Goal: Transaction & Acquisition: Purchase product/service

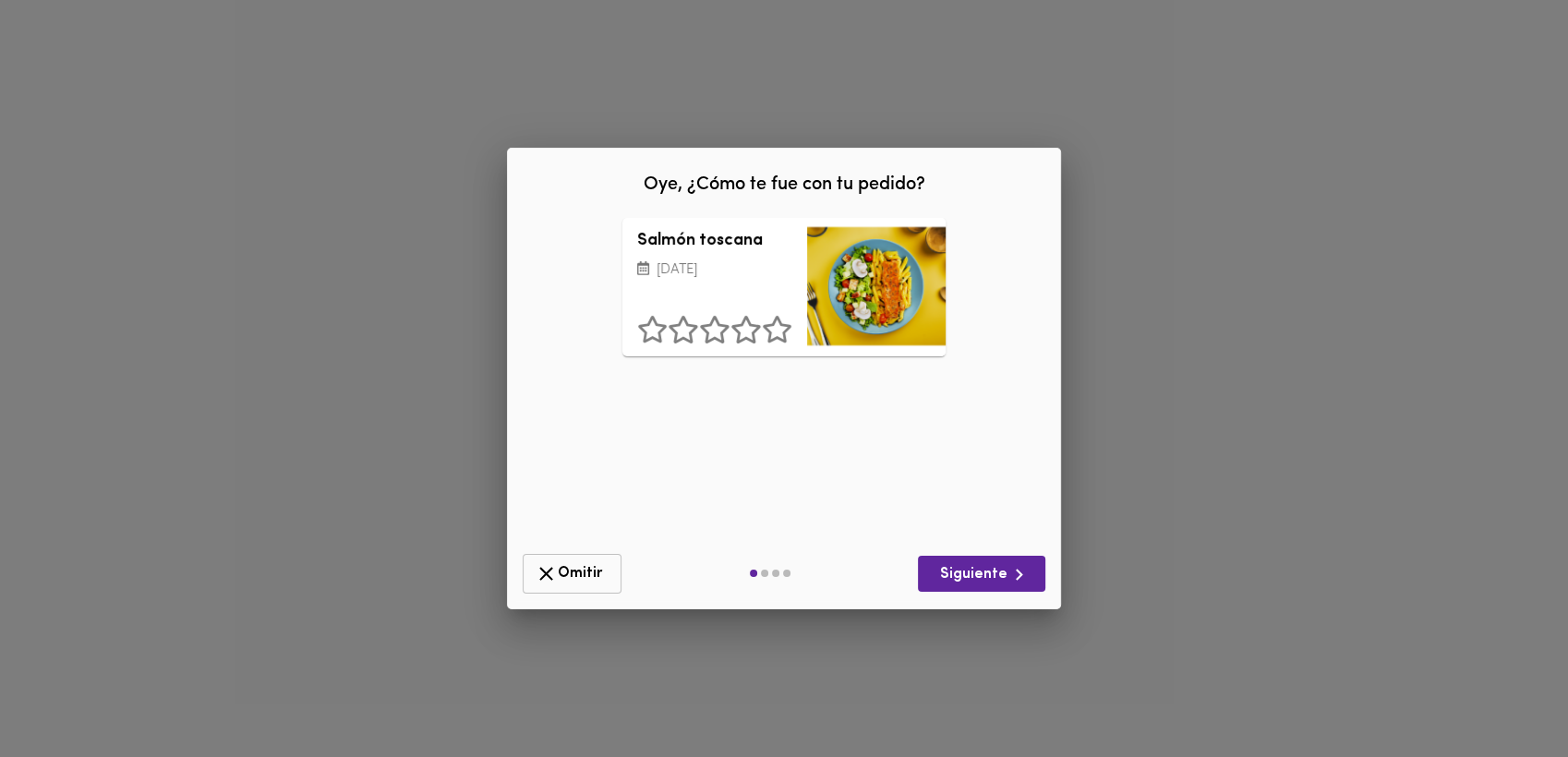
click at [582, 575] on span "Omitir" at bounding box center [573, 574] width 75 height 23
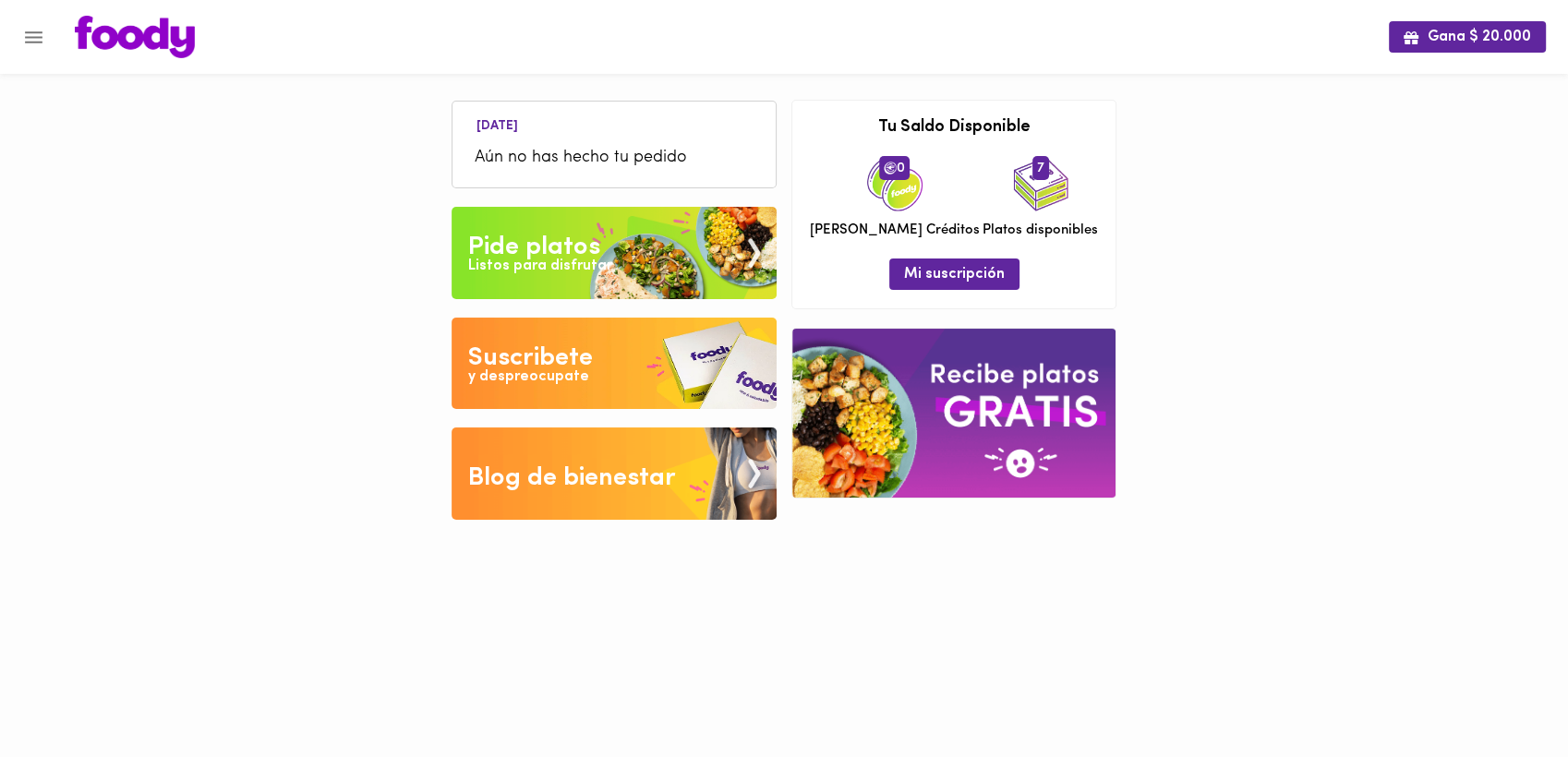
click at [525, 243] on div "Pide platos" at bounding box center [533, 247] width 132 height 37
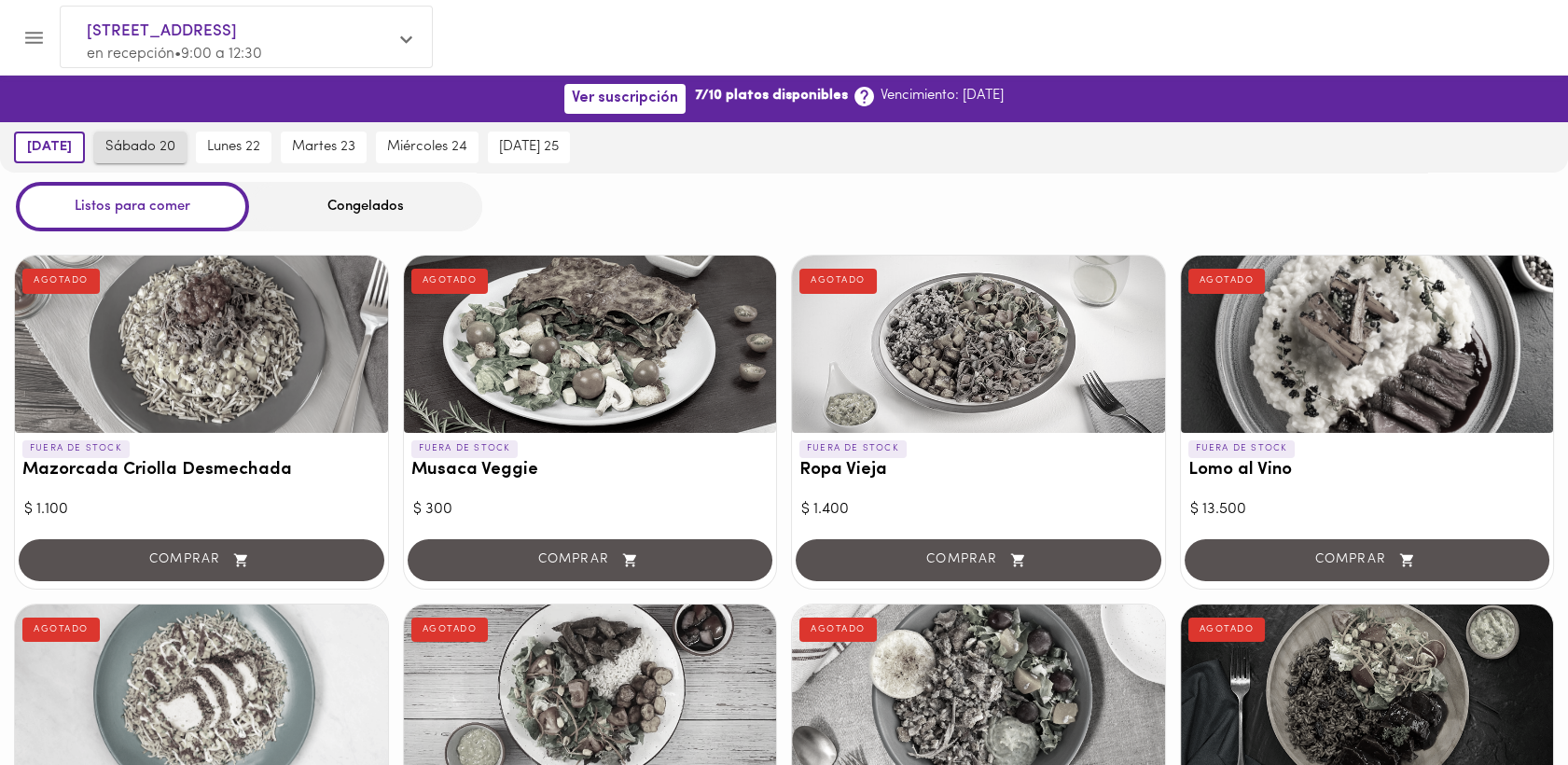
click at [165, 144] on span "sábado 20" at bounding box center [141, 147] width 70 height 17
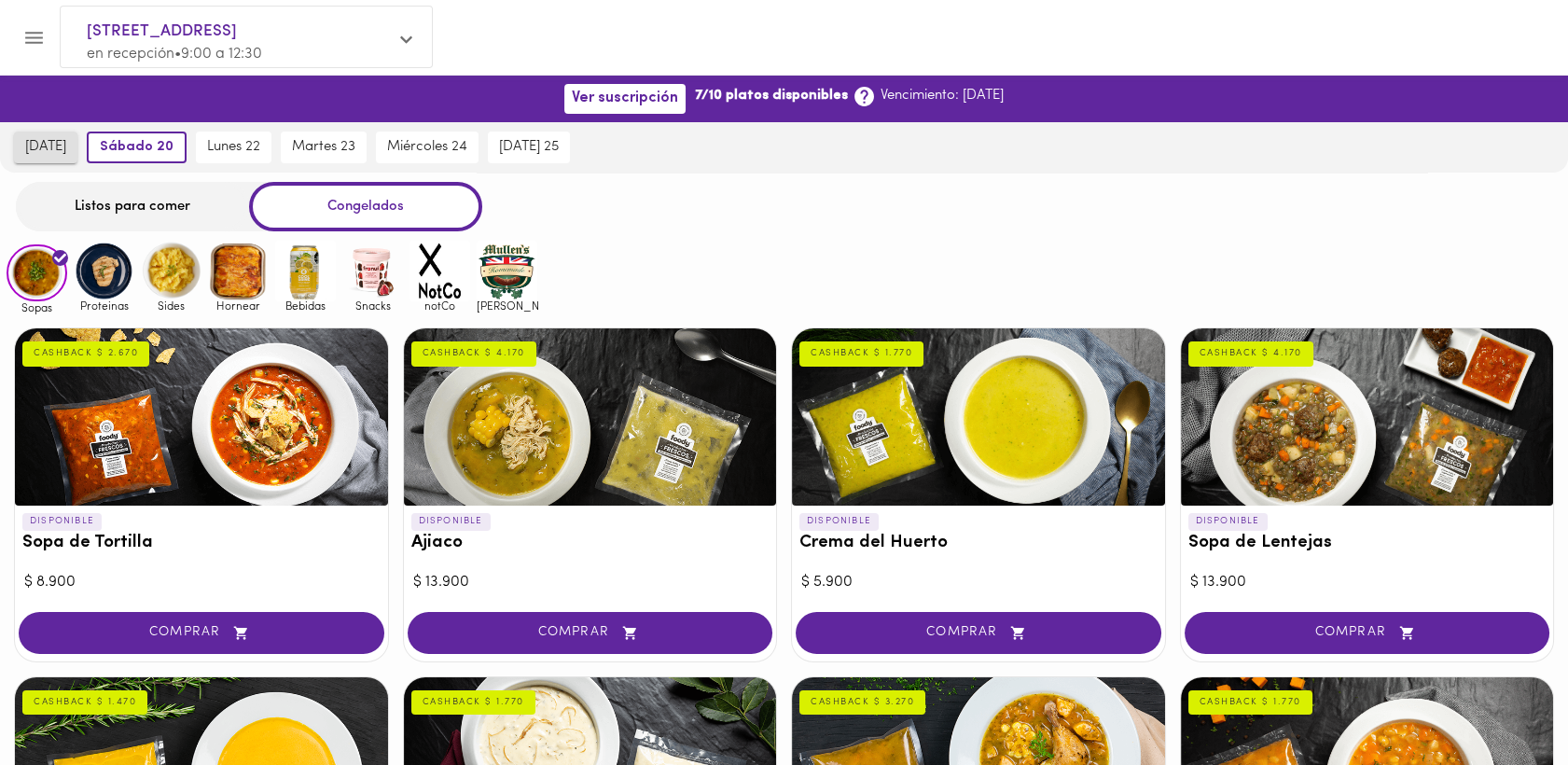
click at [53, 147] on span "[DATE]" at bounding box center [46, 147] width 41 height 17
click at [142, 205] on div "Listos para comer" at bounding box center [132, 206] width 233 height 50
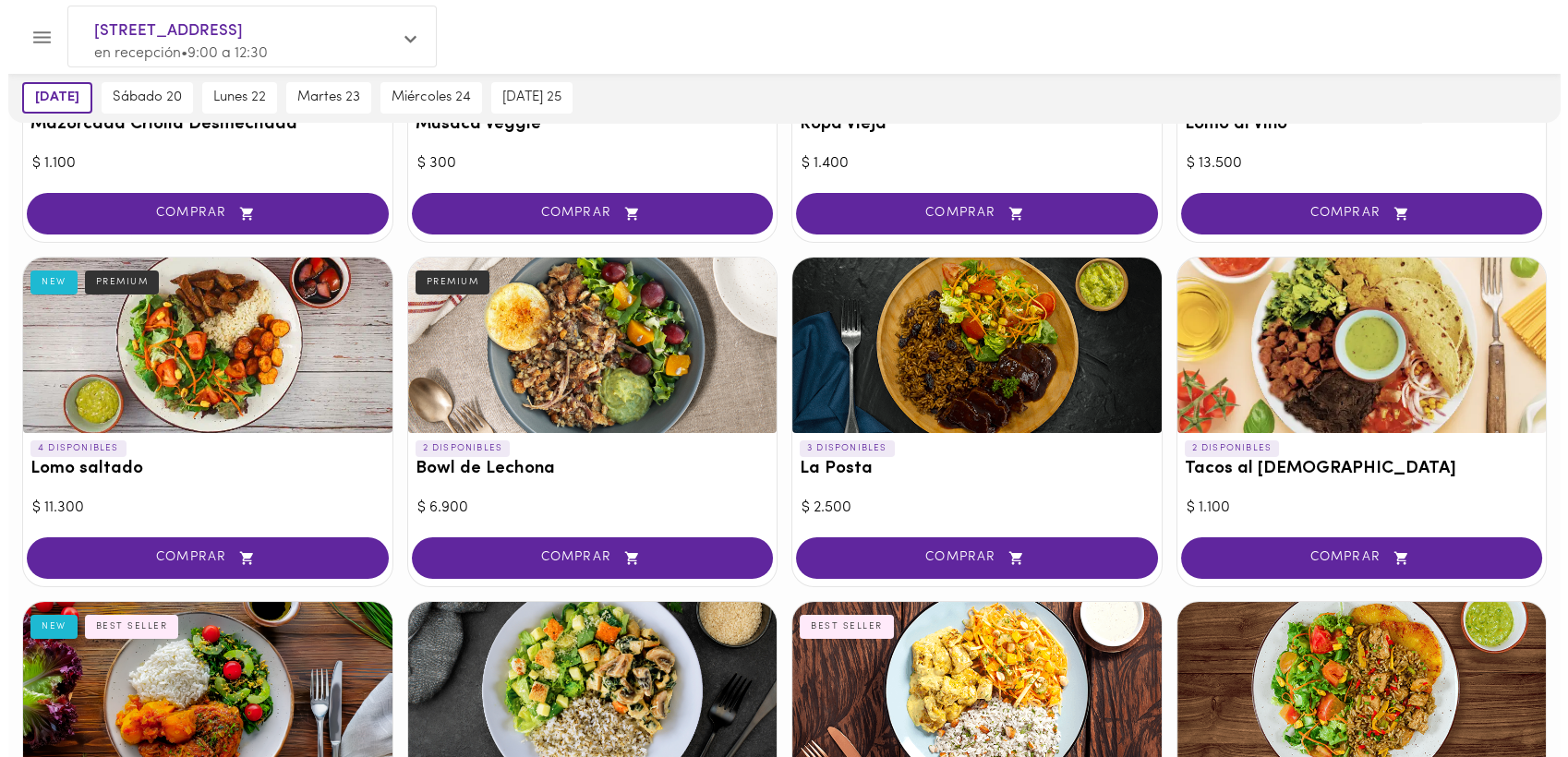
scroll to position [403, 0]
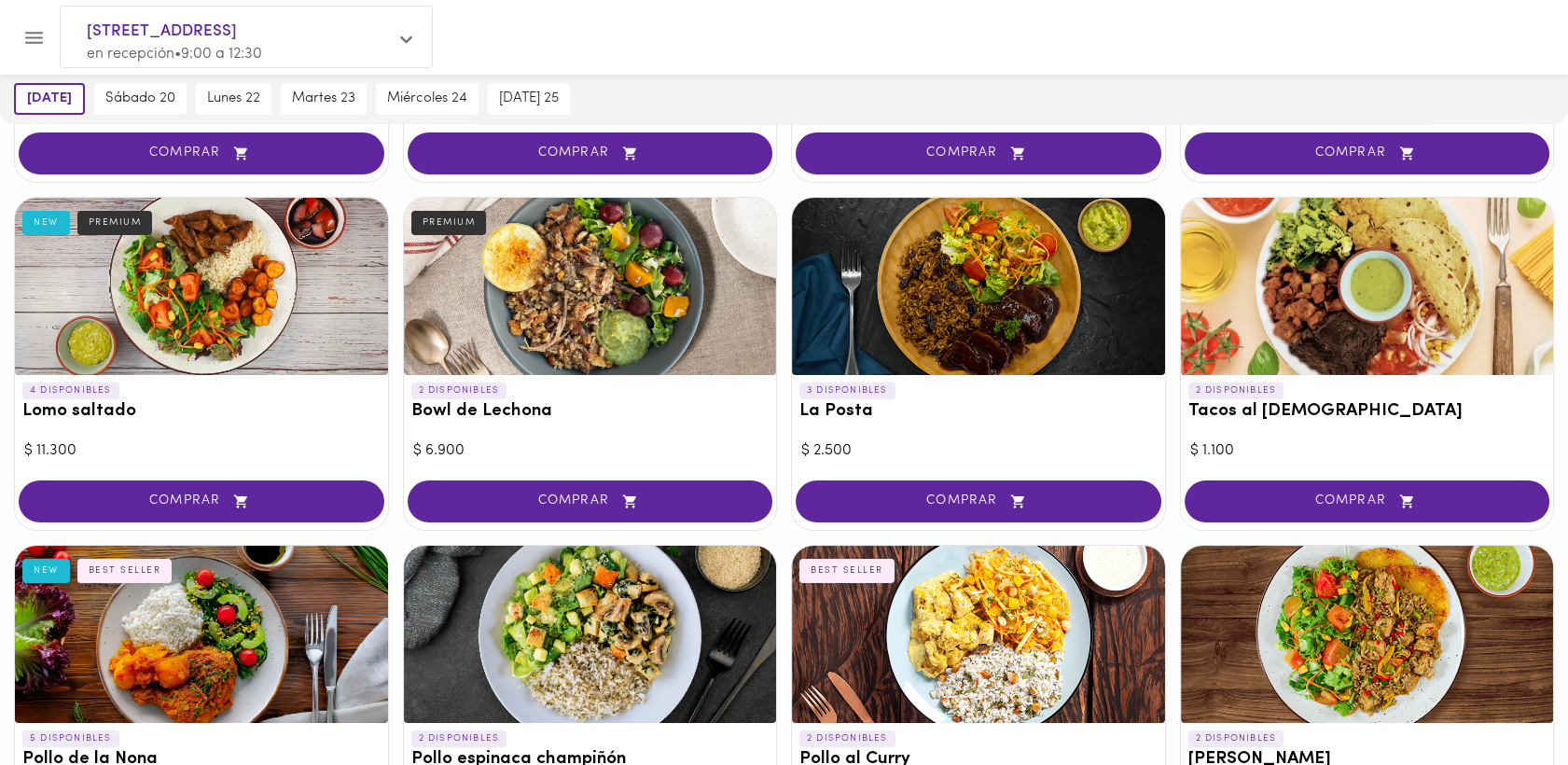
click at [1381, 268] on div at bounding box center [1367, 286] width 373 height 178
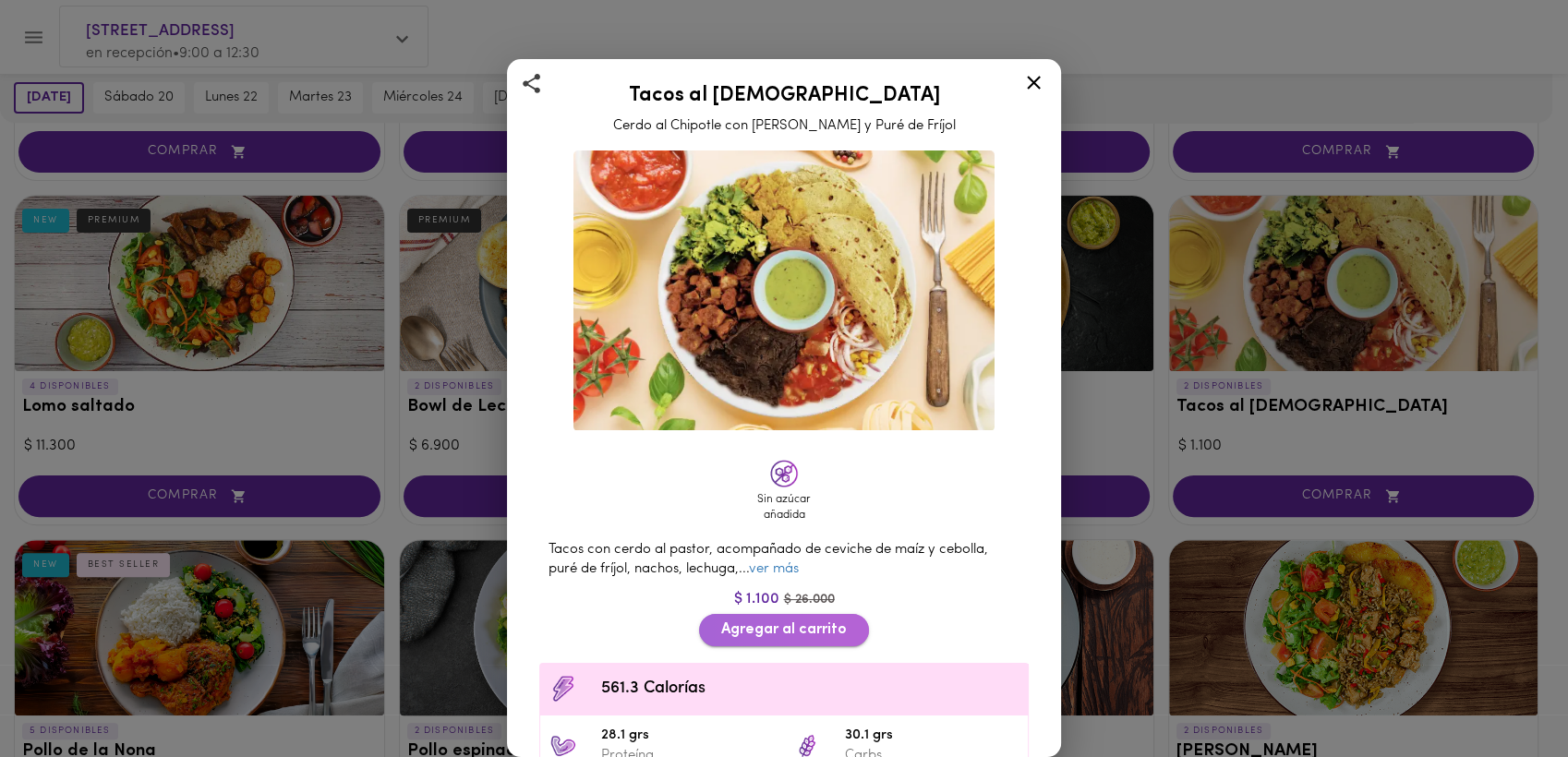
click at [803, 622] on span "Agregar al carrito" at bounding box center [784, 630] width 126 height 17
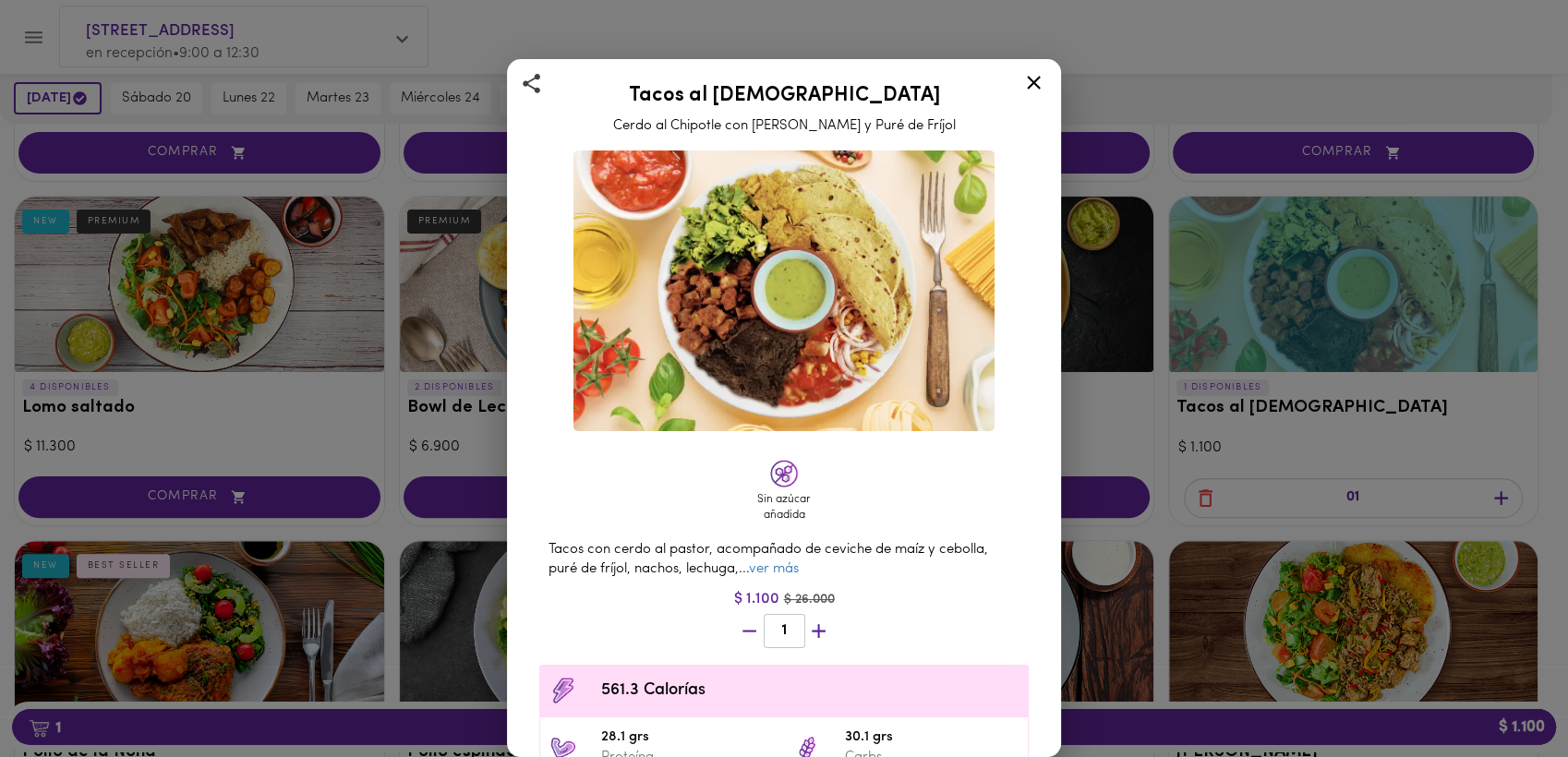
click at [1212, 12] on div "Tacos al Pastor Cerdo al Chipotle con Piña Asada y Puré de Fríjol Sin azúcar añ…" at bounding box center [784, 378] width 1568 height 757
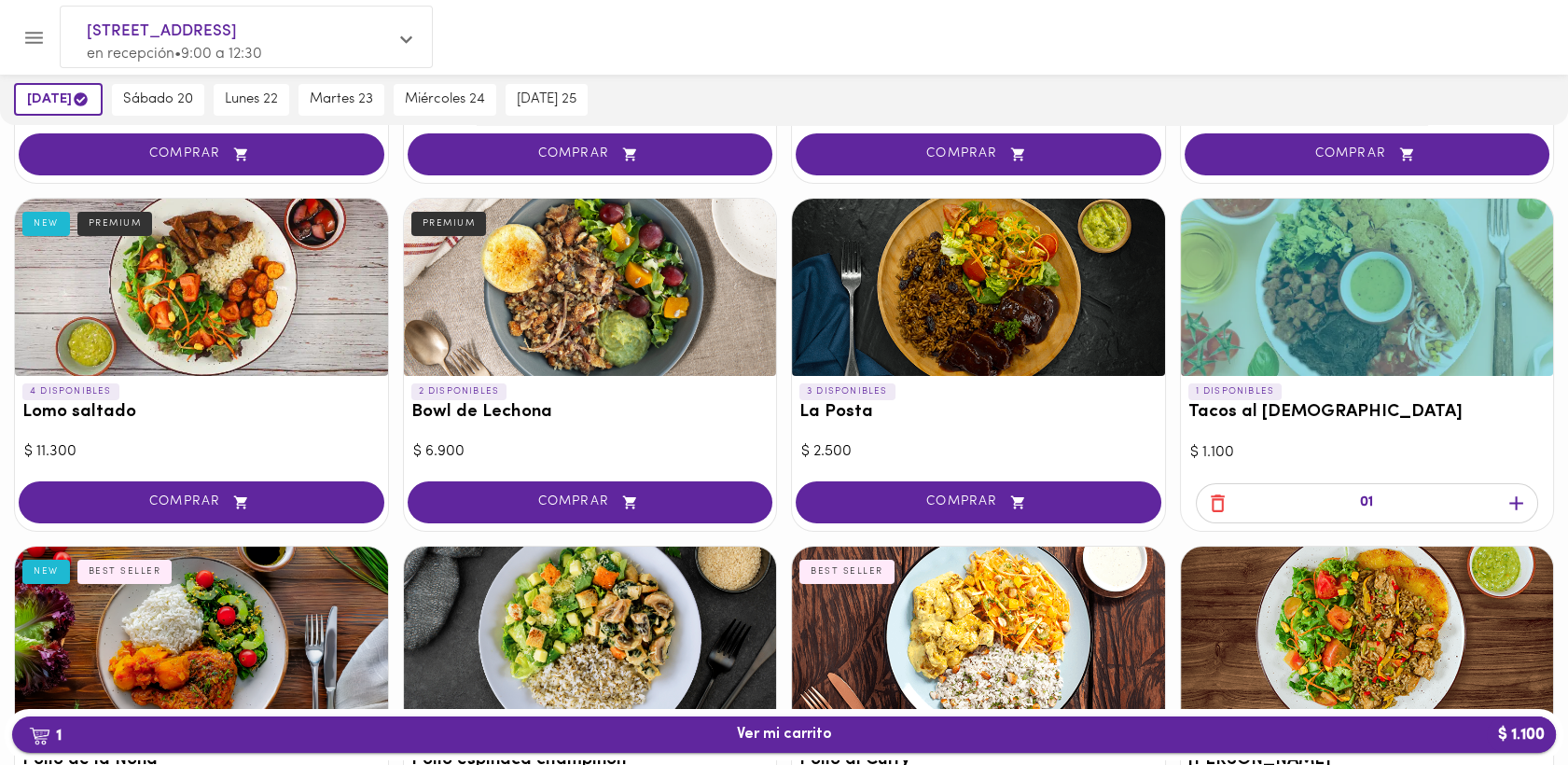
click at [790, 731] on span "1 Ver mi carrito $ 1.100" at bounding box center [784, 735] width 95 height 17
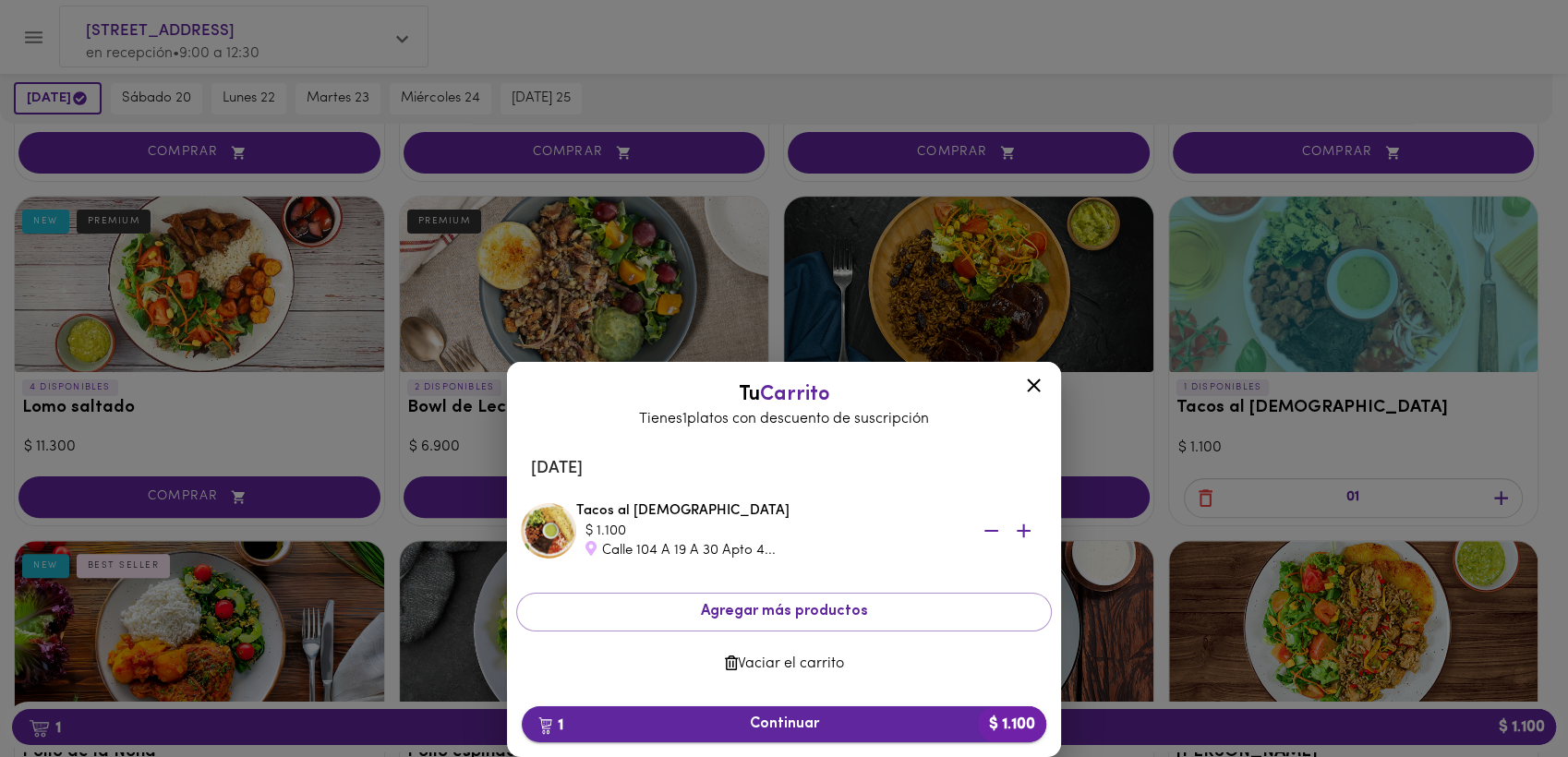
click at [786, 728] on span "1 Continuar $ 1.100" at bounding box center [783, 724] width 495 height 17
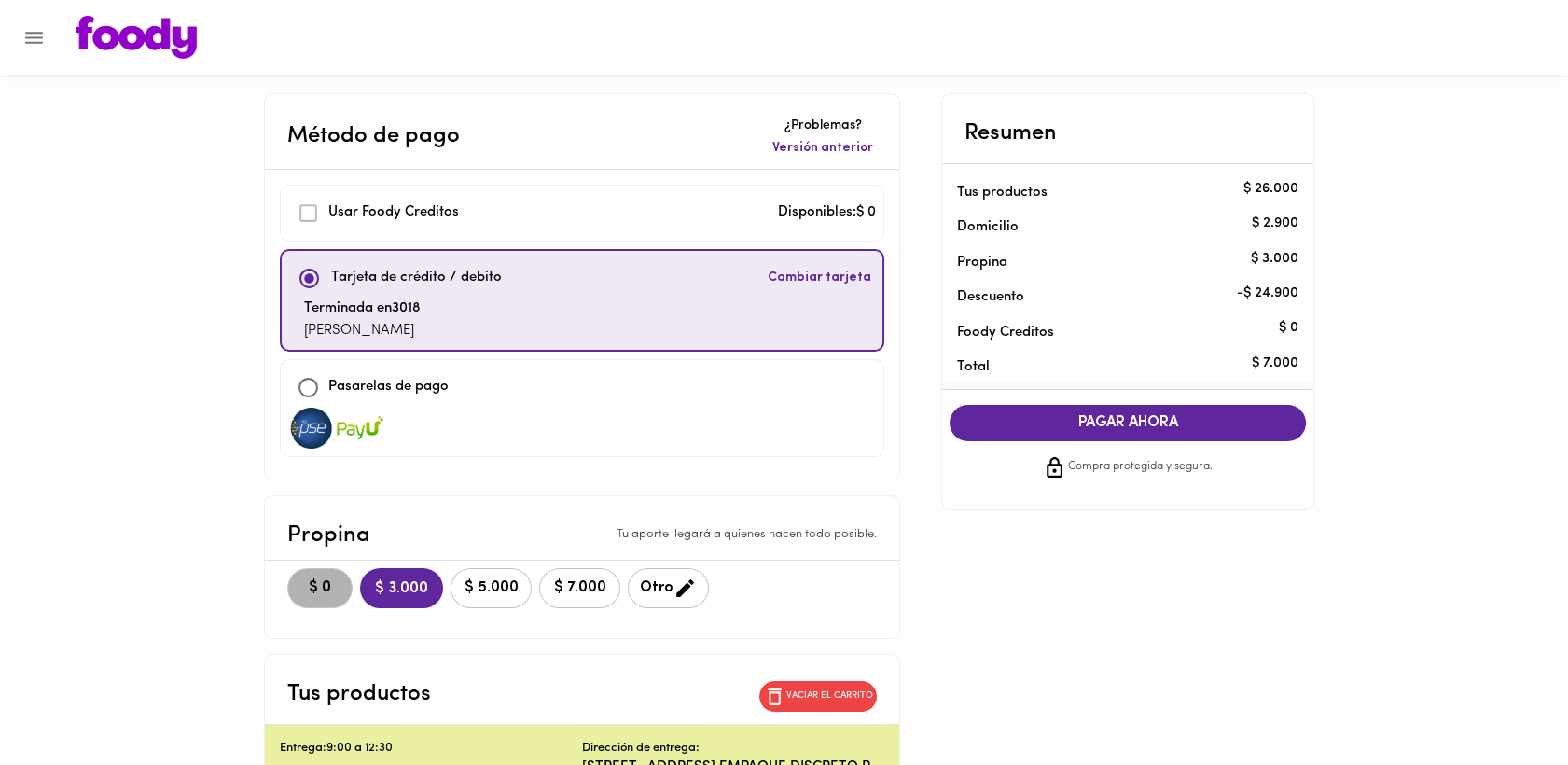
click at [326, 586] on span "$ 0" at bounding box center [320, 588] width 41 height 17
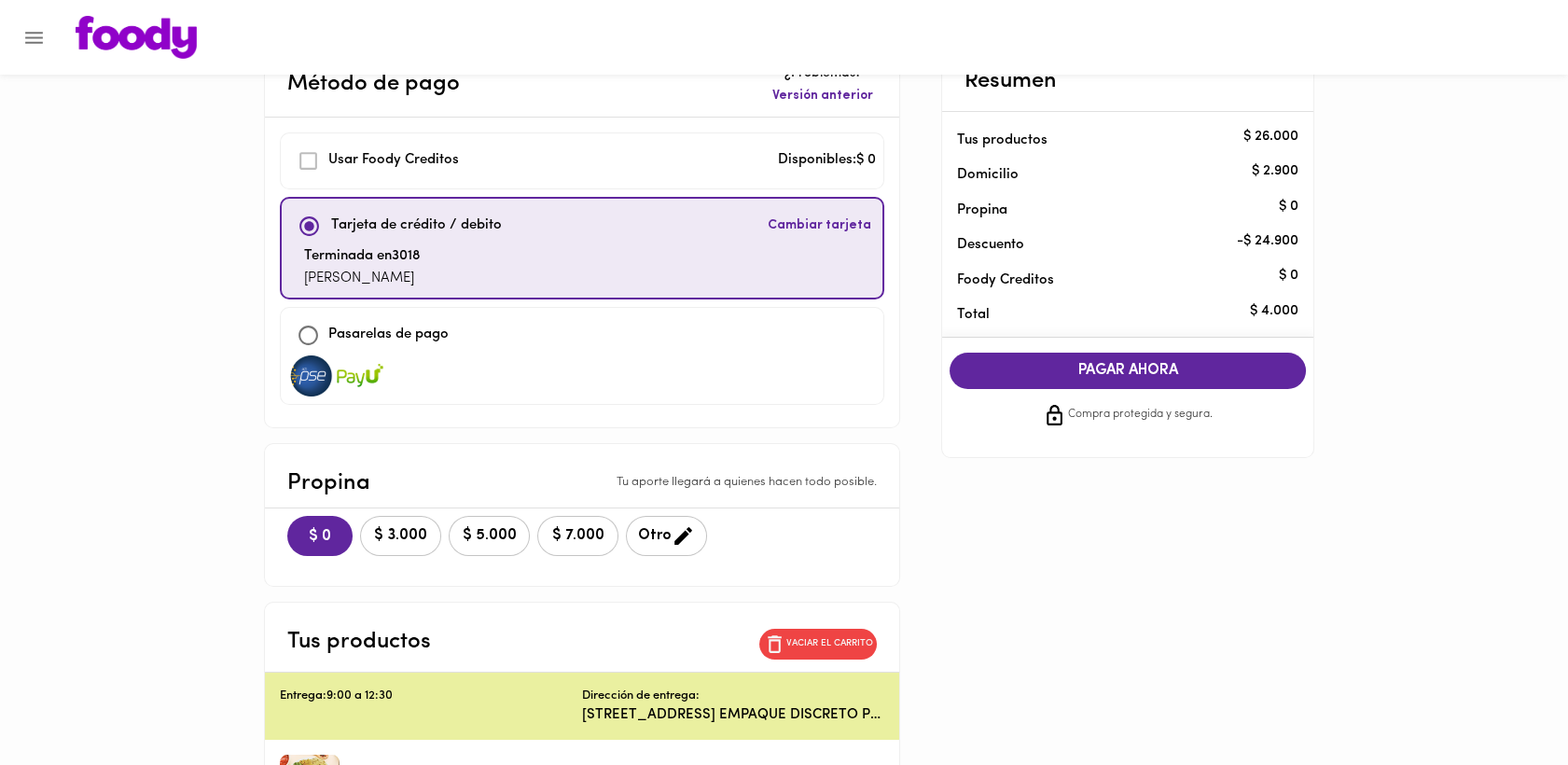
scroll to position [37, 0]
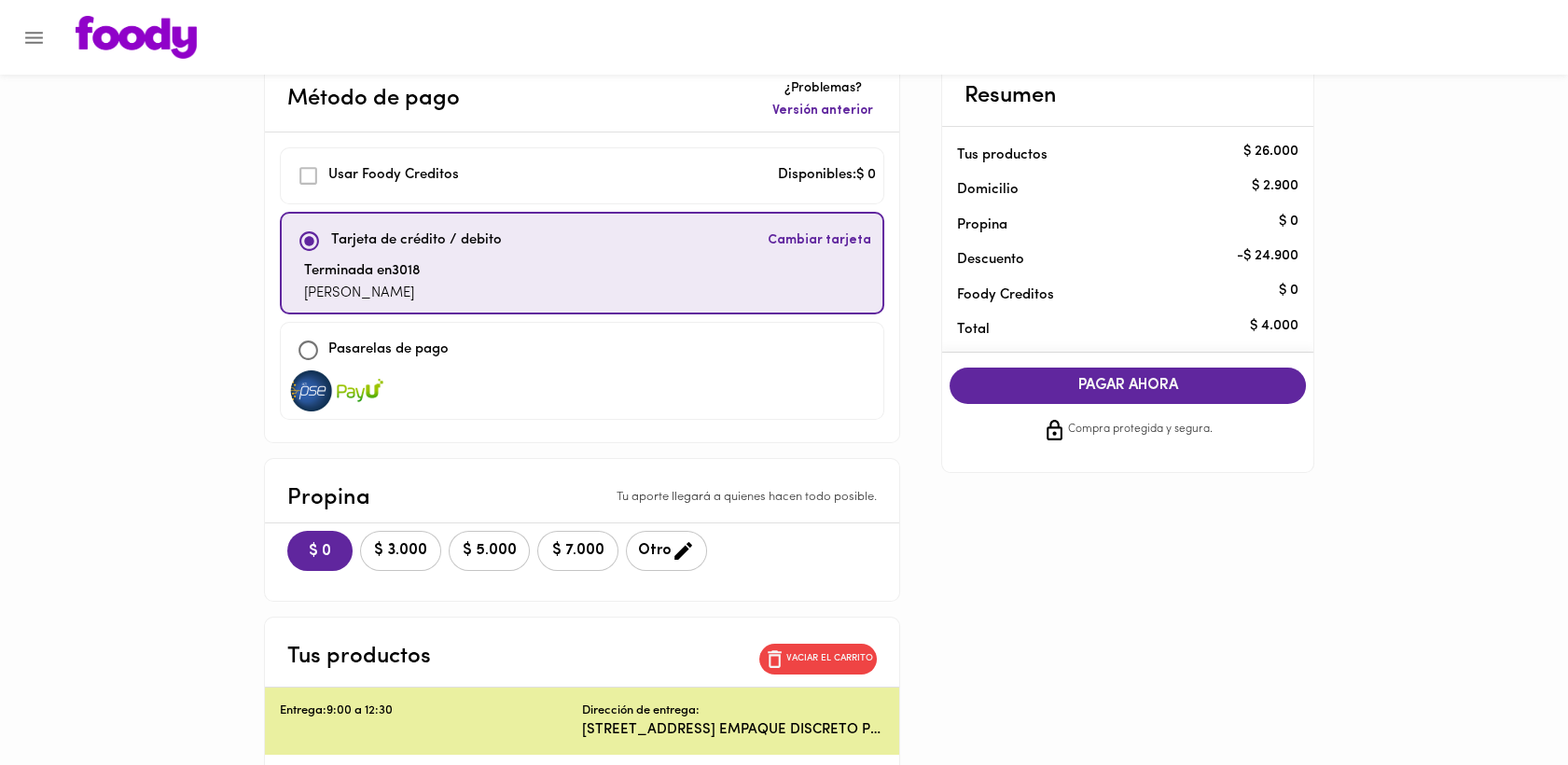
click at [1118, 384] on span "PAGAR AHORA" at bounding box center [1127, 385] width 319 height 17
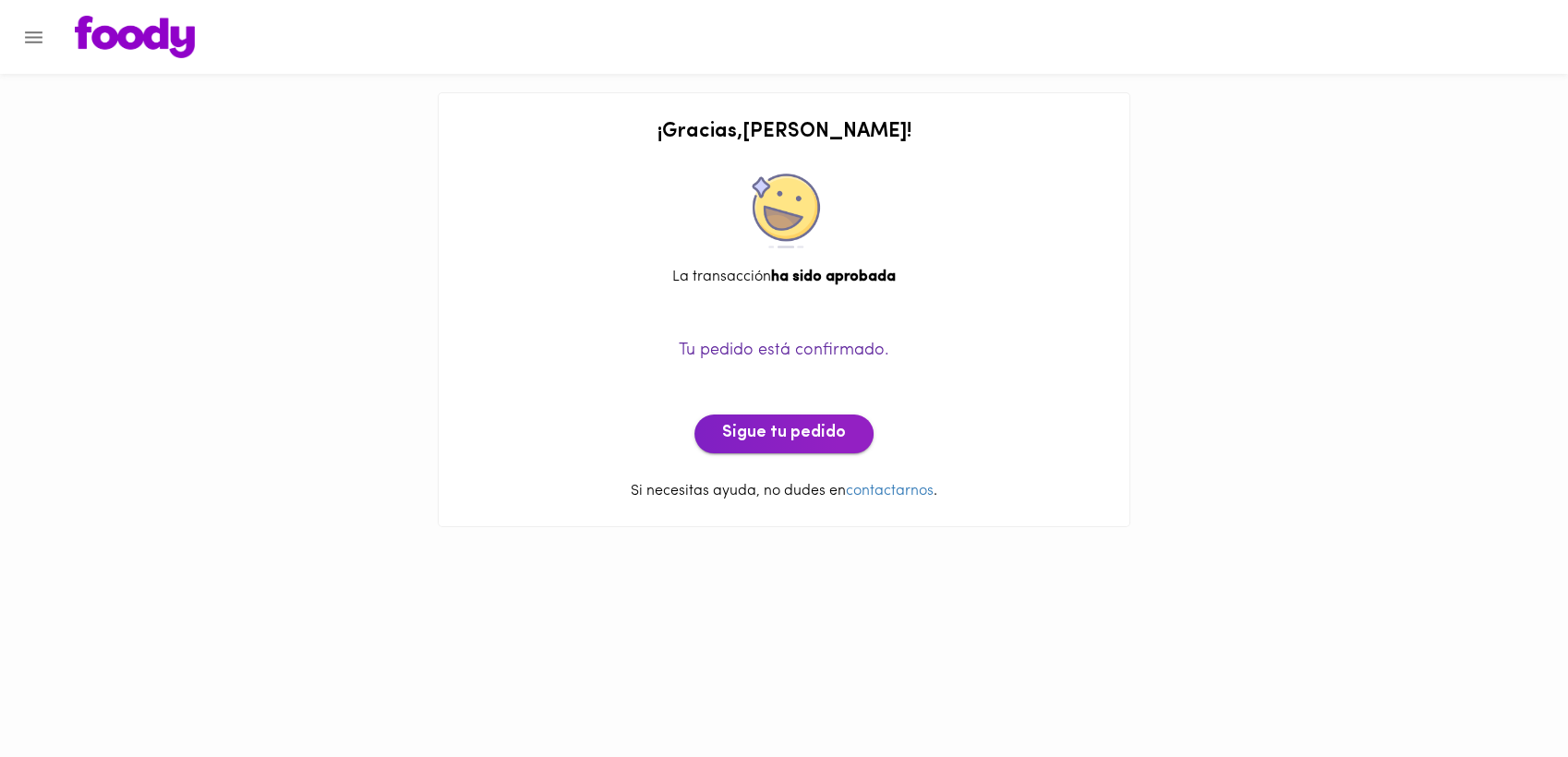
click at [813, 432] on span "Sigue tu pedido" at bounding box center [784, 433] width 124 height 20
